Goal: Find specific page/section: Find specific page/section

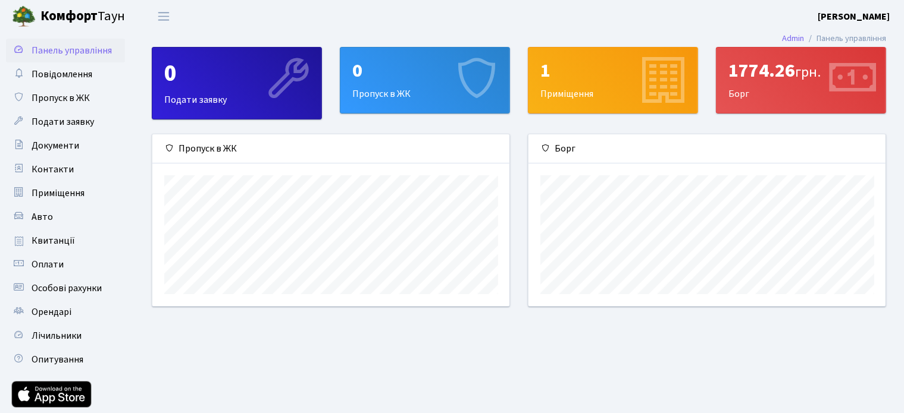
click at [645, 87] on icon at bounding box center [663, 80] width 57 height 57
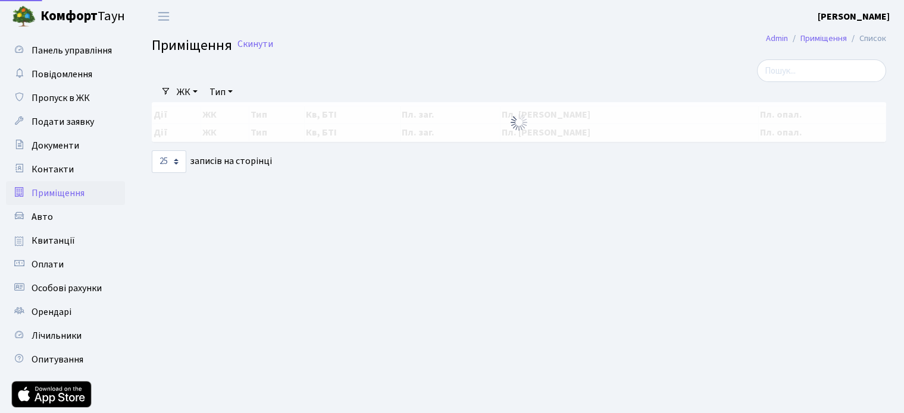
select select "25"
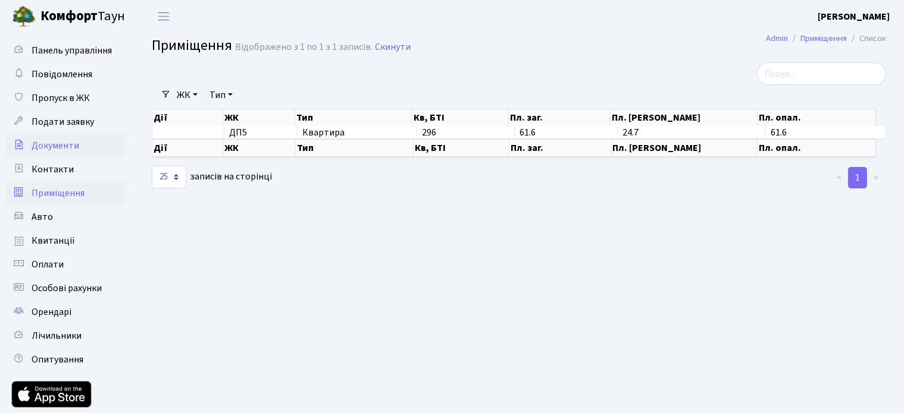
click at [61, 148] on span "Документи" at bounding box center [56, 145] width 48 height 13
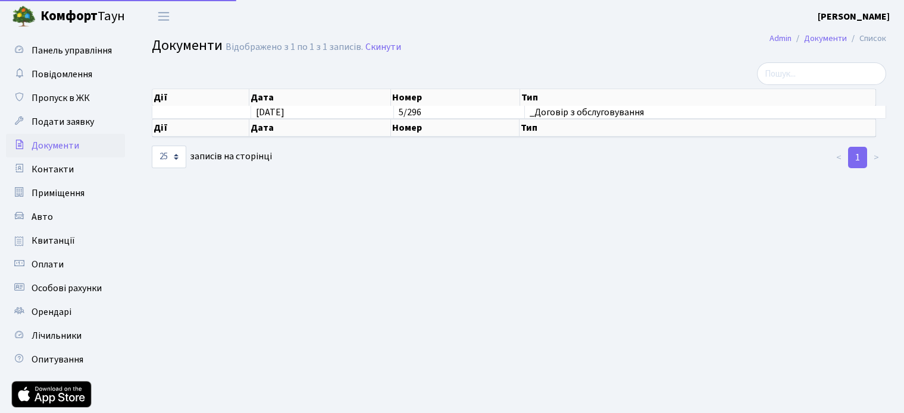
select select "25"
click at [105, 52] on span "Панель управління" at bounding box center [72, 50] width 80 height 13
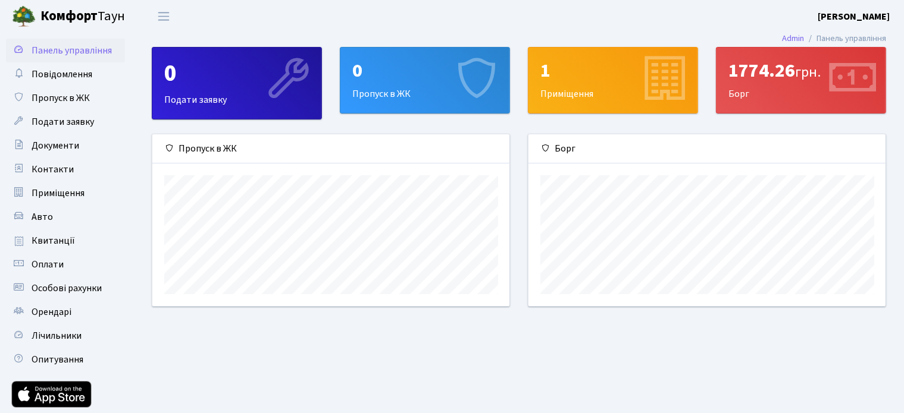
scroll to position [171, 357]
click at [803, 87] on div "1774.26 грн. Борг" at bounding box center [800, 80] width 169 height 65
click at [857, 76] on icon at bounding box center [851, 80] width 57 height 57
click at [839, 39] on li "Панель управління" at bounding box center [845, 38] width 82 height 13
click at [838, 97] on icon at bounding box center [851, 80] width 57 height 57
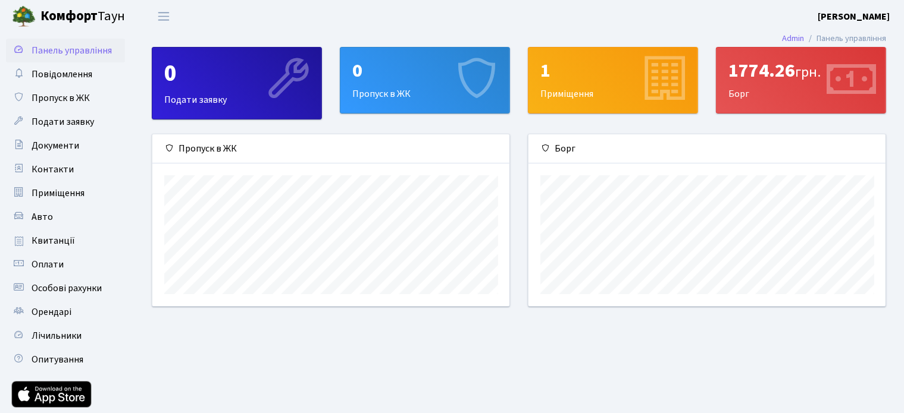
click at [772, 82] on div "1774.26 грн." at bounding box center [800, 70] width 145 height 23
click at [735, 80] on div "1774.26 грн." at bounding box center [800, 70] width 145 height 23
click at [733, 74] on div "1774.26 грн." at bounding box center [800, 70] width 145 height 23
drag, startPoint x: 813, startPoint y: 71, endPoint x: 821, endPoint y: 74, distance: 8.8
click at [820, 74] on span "грн." at bounding box center [808, 72] width 26 height 21
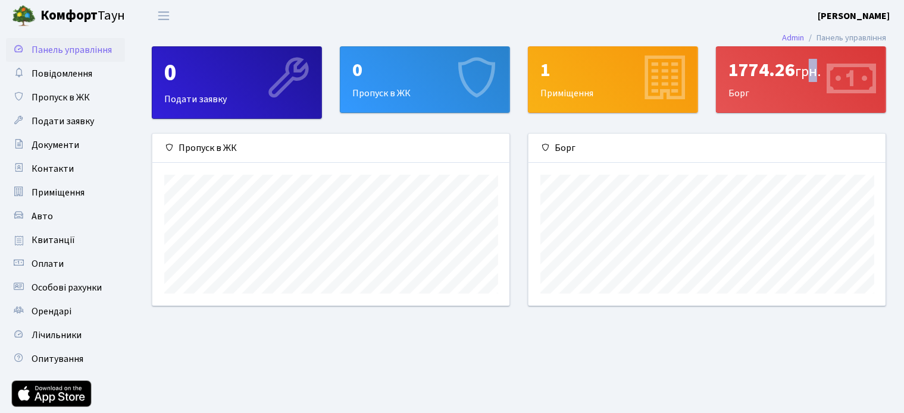
scroll to position [0, 0]
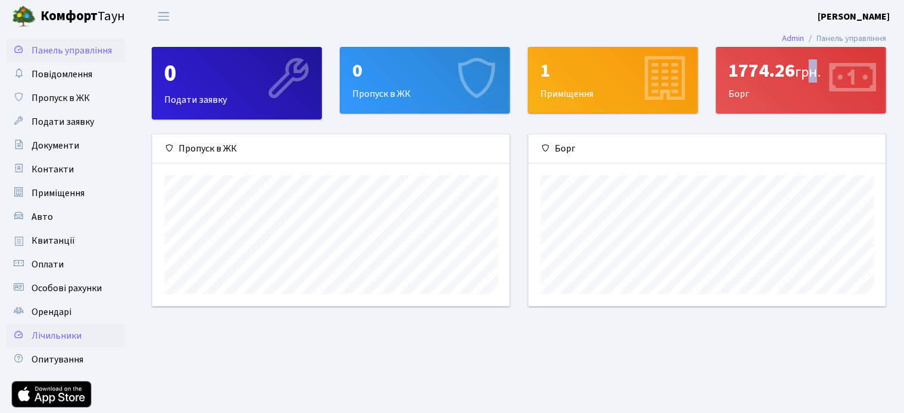
click at [49, 333] on span "Лічильники" at bounding box center [57, 336] width 50 height 13
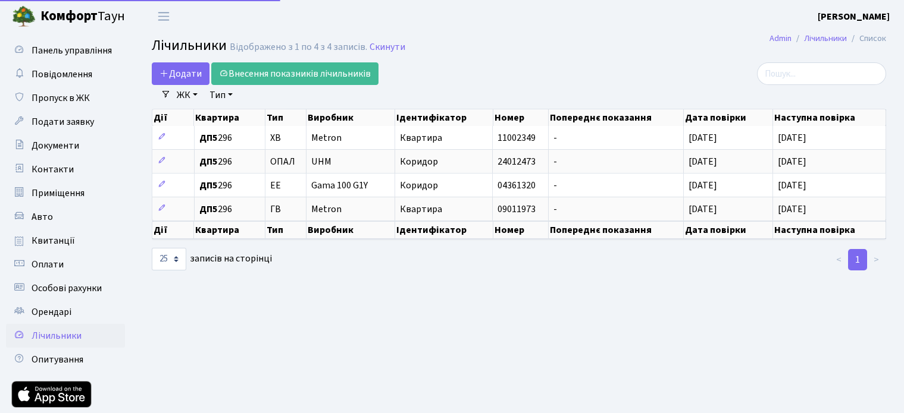
select select "25"
click at [101, 289] on link "Особові рахунки" at bounding box center [65, 289] width 119 height 24
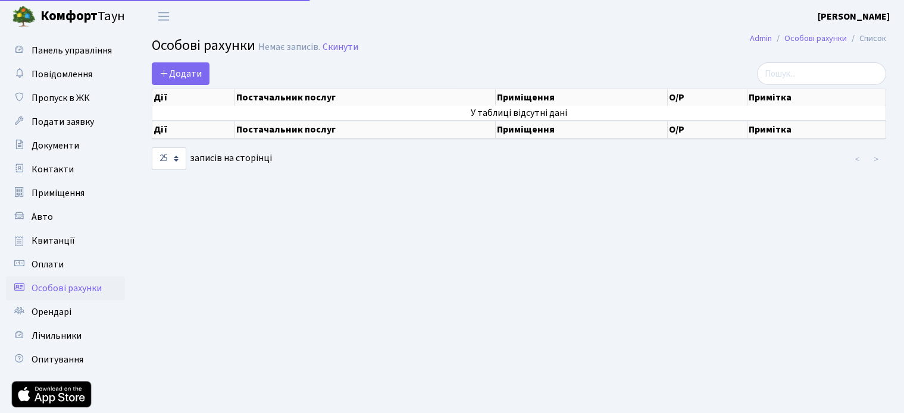
select select "25"
click at [74, 330] on span "Лічильники" at bounding box center [57, 336] width 50 height 13
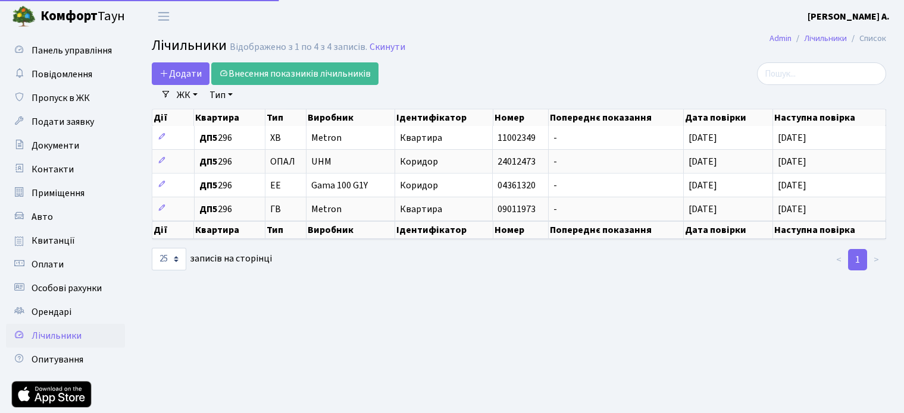
select select "25"
click at [45, 239] on span "Квитанції" at bounding box center [53, 240] width 43 height 13
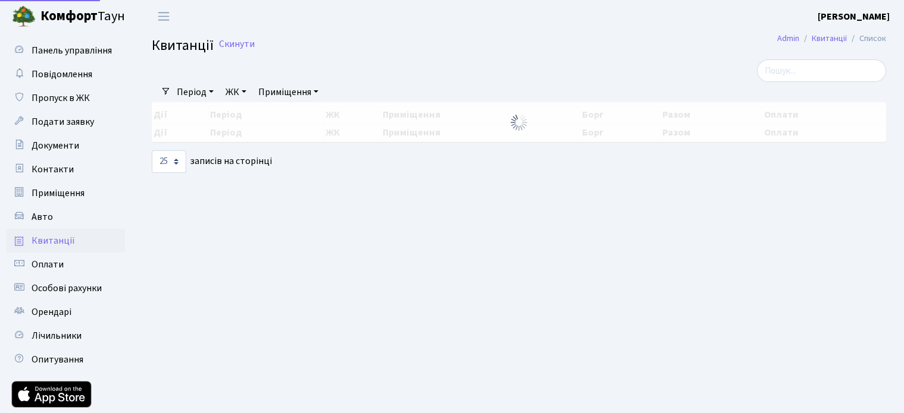
select select "25"
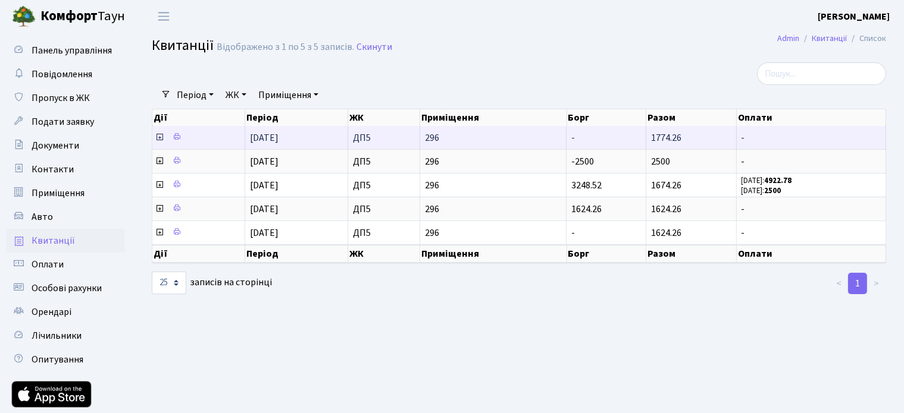
click at [670, 134] on span "1774.26" at bounding box center [666, 137] width 30 height 13
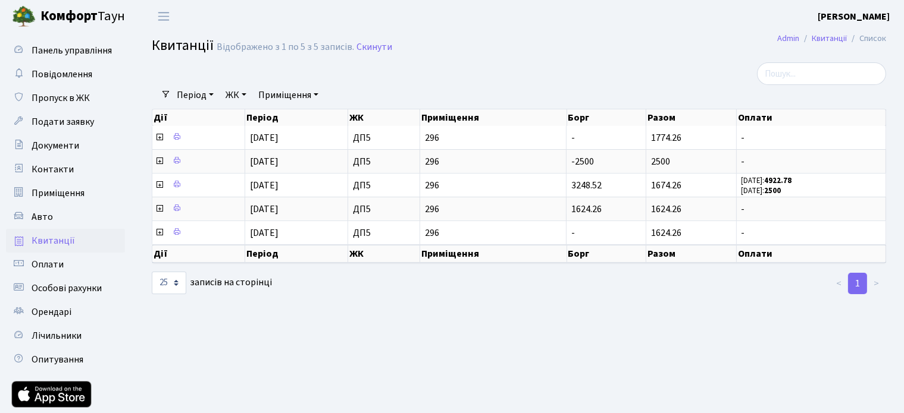
click at [697, 340] on main "Admin Квитанції Список Квитанції Відображено з 1 по 5 з 5 записів. Скинути Філь…" at bounding box center [519, 245] width 770 height 425
